Goal: Check status: Check status

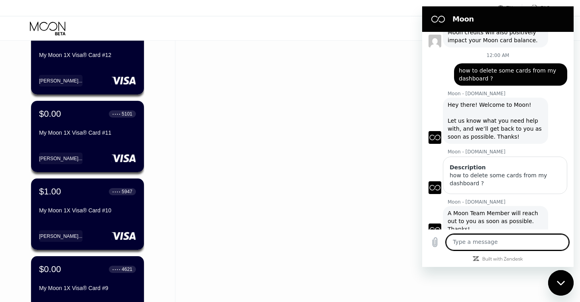
scroll to position [1939, 0]
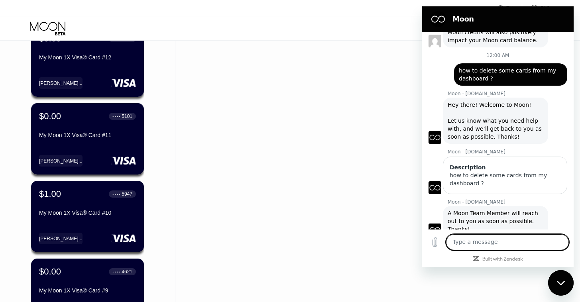
click at [555, 278] on div "Close messaging window" at bounding box center [560, 283] width 24 height 24
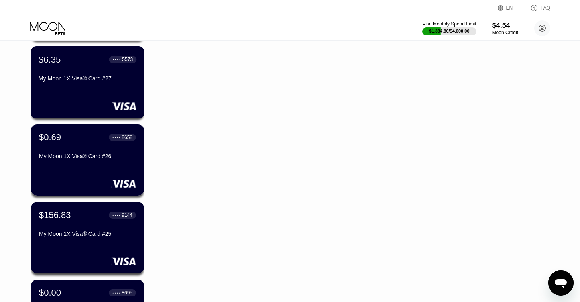
scroll to position [754, 0]
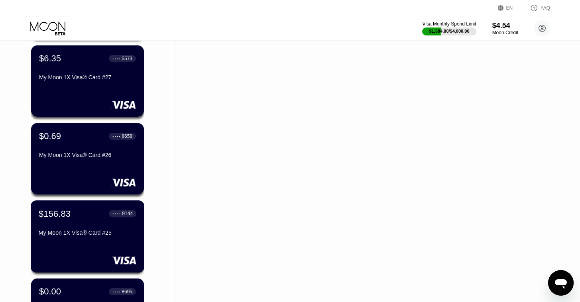
click at [63, 229] on div "$156.83 ● ● ● ● 9144 My Moon 1X Visa® Card #25" at bounding box center [88, 223] width 98 height 31
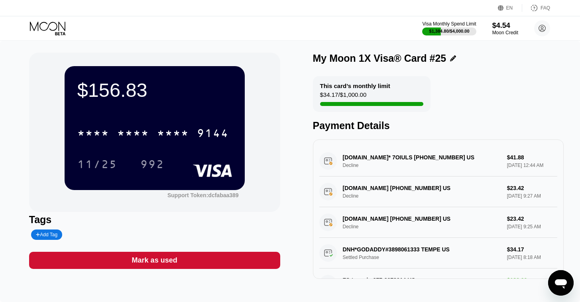
click at [45, 76] on div "$156.83 * * * * * * * * * * * * 9144 11/25 992 Support Token: dcfabaa389" at bounding box center [154, 132] width 251 height 159
